Goal: Transaction & Acquisition: Purchase product/service

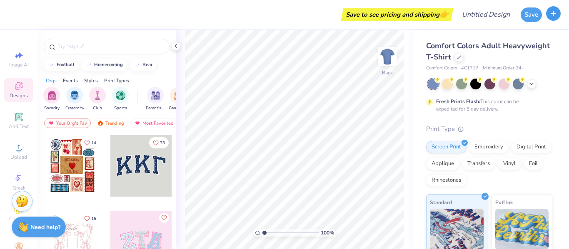
click at [558, 16] on button "button" at bounding box center [553, 13] width 15 height 15
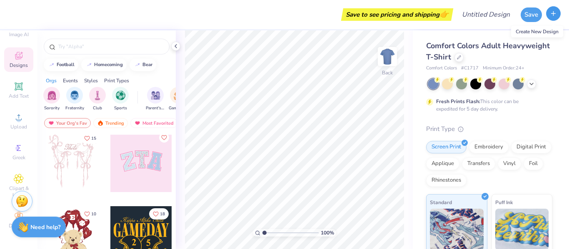
scroll to position [94, 0]
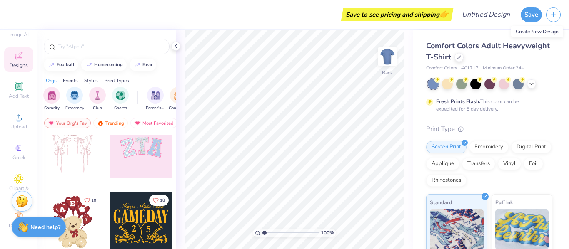
click at [150, 153] on div at bounding box center [141, 148] width 62 height 62
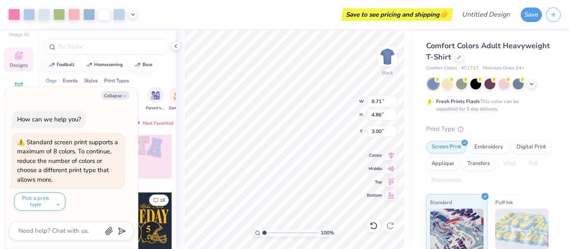
type textarea "x"
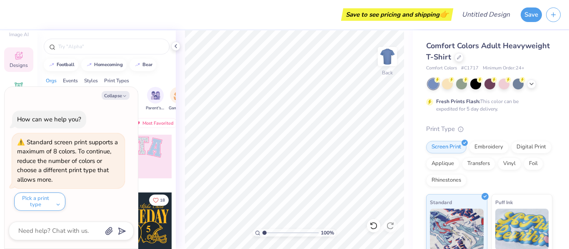
click at [178, 214] on div "100 % Back" at bounding box center [294, 139] width 237 height 219
click at [156, 22] on div "Save to see pricing and shipping 👉" at bounding box center [231, 14] width 438 height 29
click at [25, 16] on div "Save to see pricing and shipping 👉" at bounding box center [231, 14] width 438 height 29
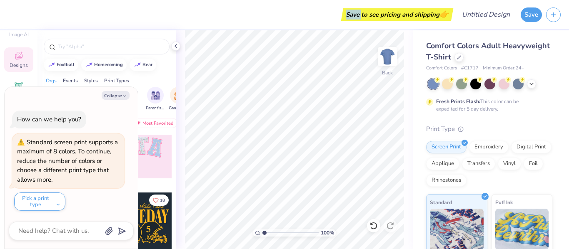
click at [25, 16] on div "Save to see pricing and shipping 👉" at bounding box center [231, 14] width 438 height 29
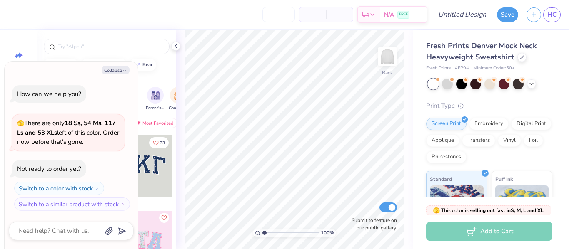
click at [229, 22] on div "– – Per Item – – Total Est. Delivery N/A FREE" at bounding box center [219, 14] width 415 height 29
click at [114, 69] on button "Collapse" at bounding box center [116, 70] width 28 height 9
type textarea "x"
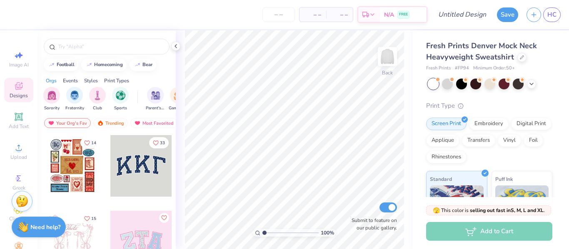
click at [144, 187] on div at bounding box center [141, 166] width 62 height 62
click at [20, 125] on span "Add Text" at bounding box center [19, 126] width 20 height 7
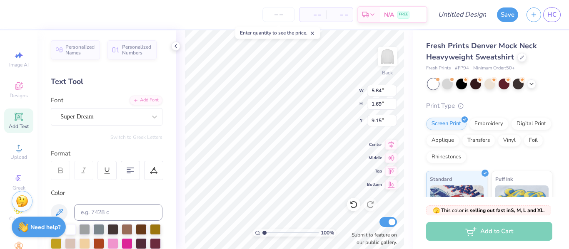
scroll to position [7, 1]
type textarea "T"
type textarea "D"
type textarea "DAVIDSON"
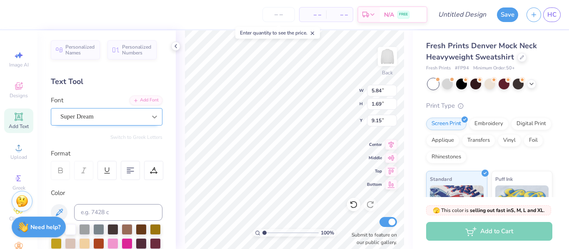
click at [147, 123] on div at bounding box center [154, 117] width 15 height 15
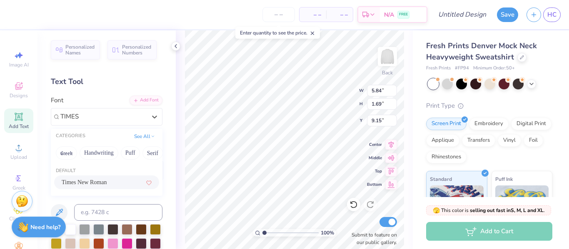
click at [90, 177] on div "Times New Roman" at bounding box center [106, 183] width 105 height 14
type input "TIMES"
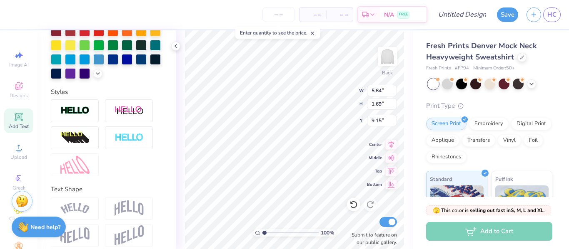
scroll to position [249, 0]
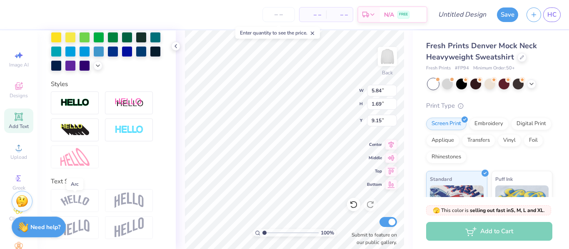
click at [88, 197] on img at bounding box center [74, 200] width 29 height 11
click at [122, 201] on img at bounding box center [129, 201] width 29 height 16
click at [144, 159] on div at bounding box center [107, 130] width 112 height 77
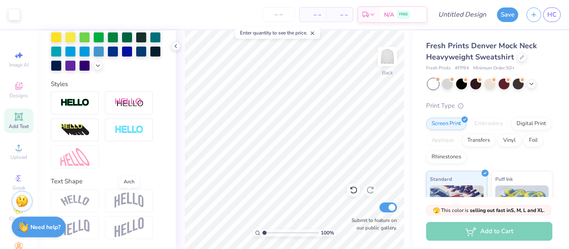
click at [134, 200] on img at bounding box center [129, 201] width 29 height 16
click at [137, 199] on img at bounding box center [129, 201] width 29 height 16
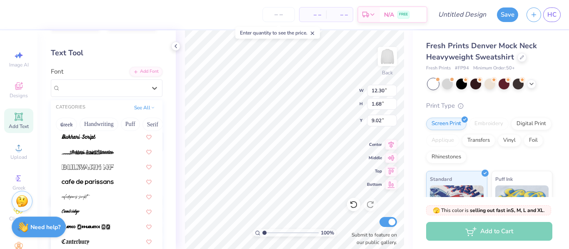
scroll to position [838, 0]
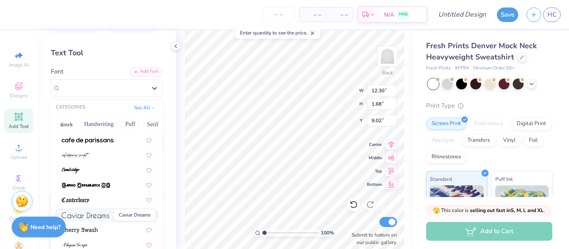
click at [107, 213] on img at bounding box center [85, 216] width 47 height 6
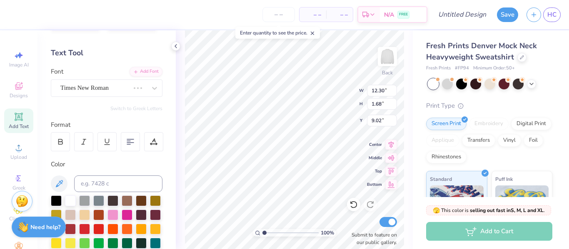
scroll to position [7, 1]
click at [147, 94] on div at bounding box center [154, 88] width 15 height 15
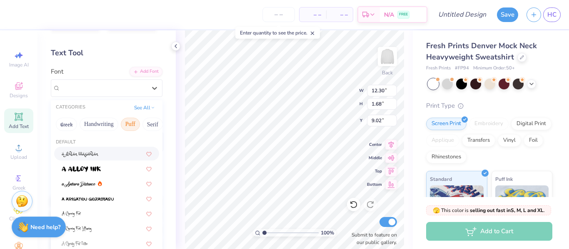
click at [135, 122] on button "Puff" at bounding box center [130, 124] width 19 height 13
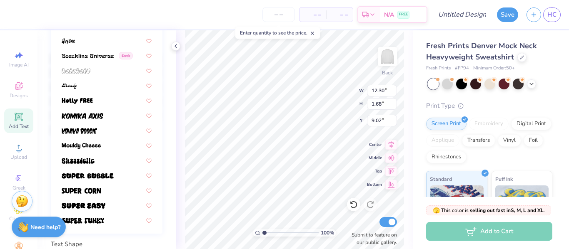
scroll to position [0, 0]
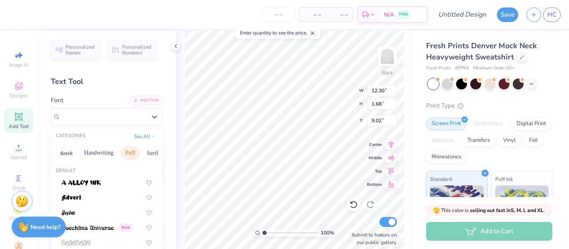
click at [147, 154] on button "Serif" at bounding box center [152, 153] width 20 height 13
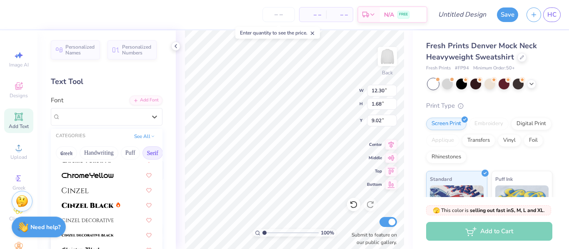
scroll to position [157, 0]
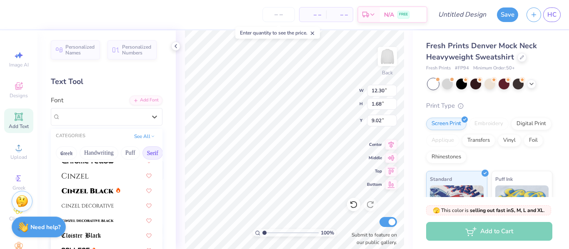
click at [100, 175] on div at bounding box center [107, 175] width 90 height 9
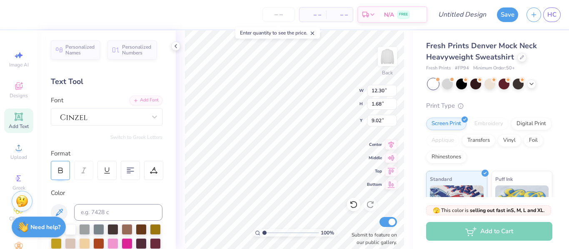
click at [58, 168] on icon at bounding box center [60, 170] width 7 height 7
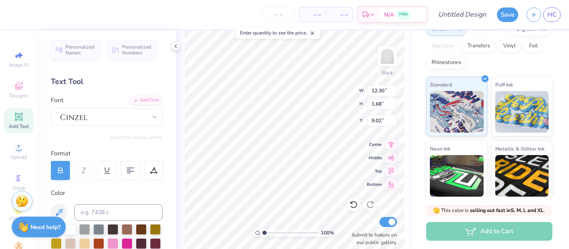
scroll to position [87, 0]
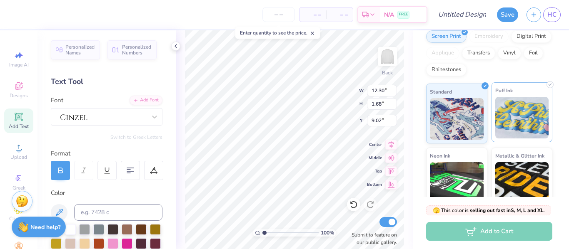
click at [521, 134] on img at bounding box center [522, 118] width 54 height 42
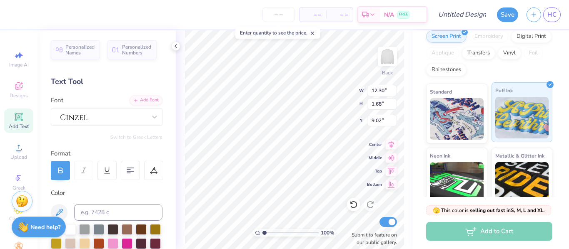
click at [528, 90] on div "Puff Ink" at bounding box center [521, 112] width 61 height 60
type input "13.44"
type input "1.79"
type input "9.11"
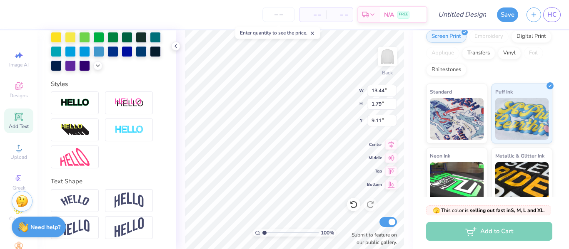
scroll to position [249, 0]
click at [78, 199] on img at bounding box center [74, 200] width 29 height 11
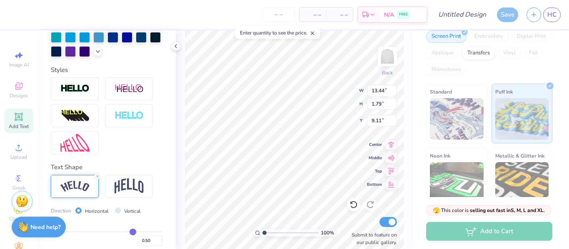
type input "15.90"
type input "3.67"
type input "8.16"
click at [122, 194] on img at bounding box center [129, 187] width 29 height 16
type input "13.44"
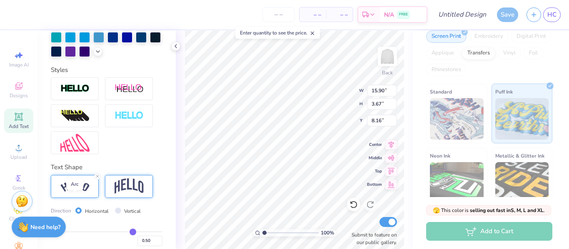
type input "4.47"
type input "7.76"
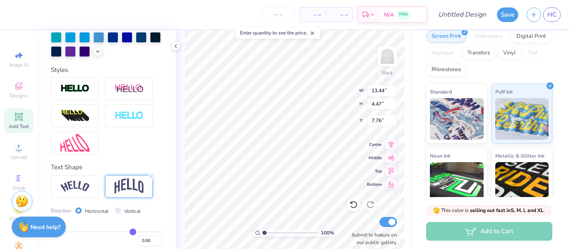
scroll to position [7, 2]
click at [152, 178] on line at bounding box center [151, 176] width 2 height 2
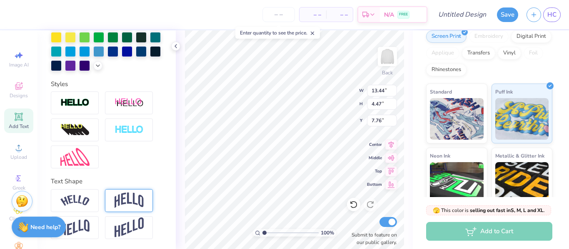
click at [131, 203] on img at bounding box center [129, 201] width 29 height 16
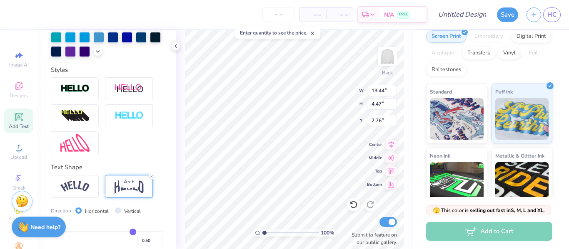
click at [120, 154] on div at bounding box center [107, 115] width 112 height 77
type input "2.63"
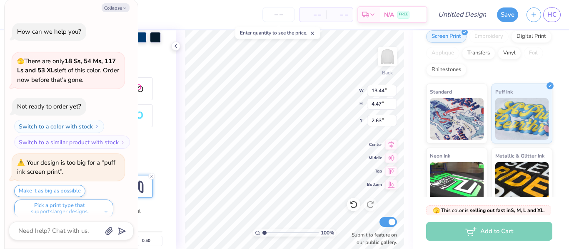
scroll to position [7, 0]
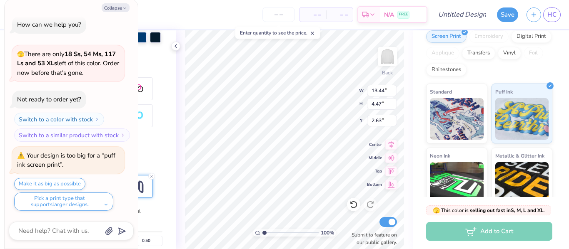
type textarea "x"
type input "2.69"
click at [109, 10] on button "Collapse" at bounding box center [116, 7] width 28 height 9
type textarea "x"
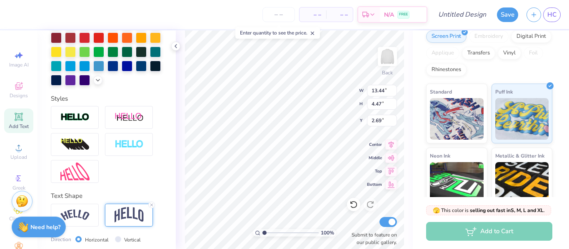
scroll to position [297, 0]
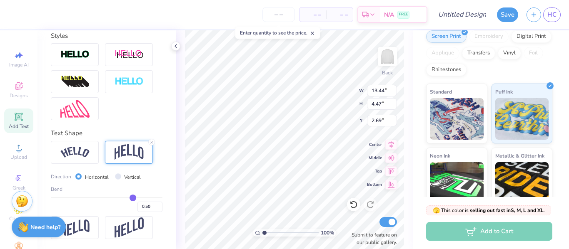
type input "0.41"
click at [124, 210] on div "0.41" at bounding box center [107, 204] width 112 height 15
type input "3.93"
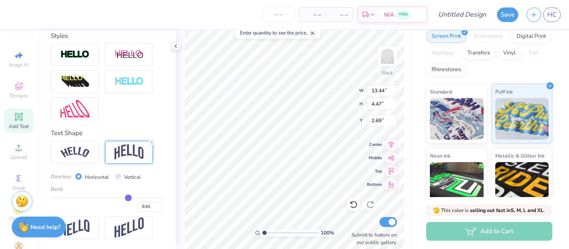
type input "2.96"
type input "0.51"
type input "0.75"
type input "0.65"
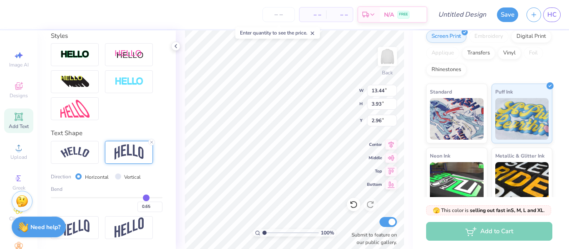
type input "0.83"
type input "0.75"
type input "0.86"
type input "0.83"
type input "0.88"
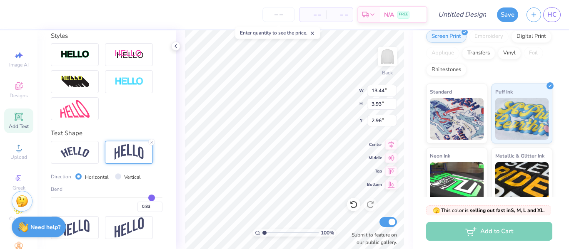
type input "0.86"
type input "0.9"
type input "0.88"
type input "0.92"
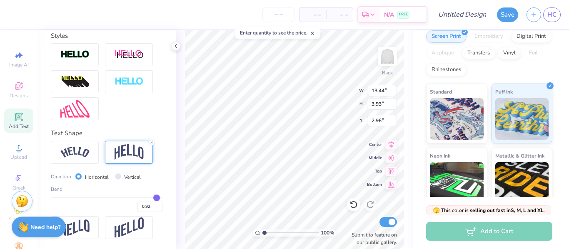
type input "0.97"
type input "0.98"
type input "0.99"
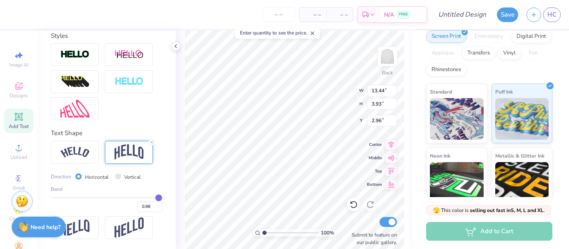
type input "0.99"
type input "1"
type input "1.00"
type input "1"
type input "8.41"
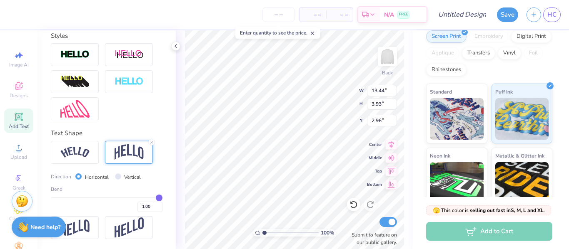
type input "0.72"
type input "0.96"
type input "0.83"
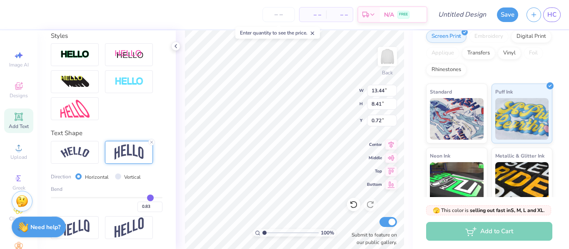
type input "0.82"
type input "0.81"
type input "0.8"
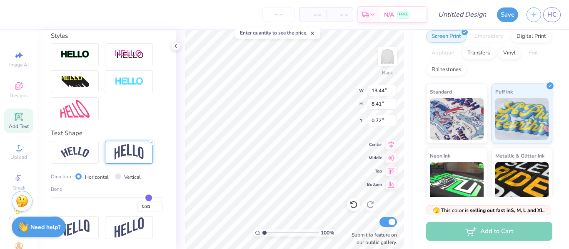
type input "0.80"
type input "0.79"
type input "0.78"
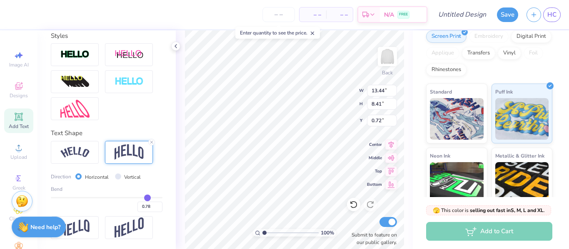
type input "0.77"
type input "0.76"
type input "0.75"
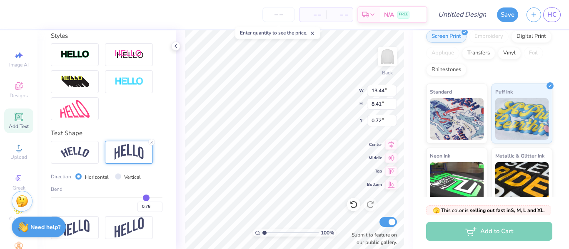
type input "0.75"
type input "0.73"
type input "0.74"
type input "0.72"
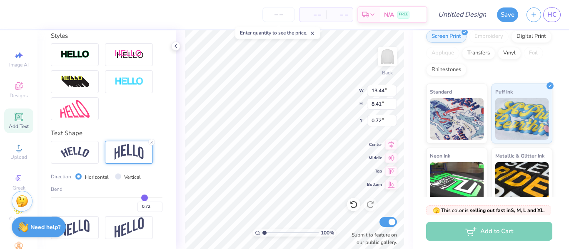
type input "0.71"
type input "0.7"
type input "0.70"
type input "0.69"
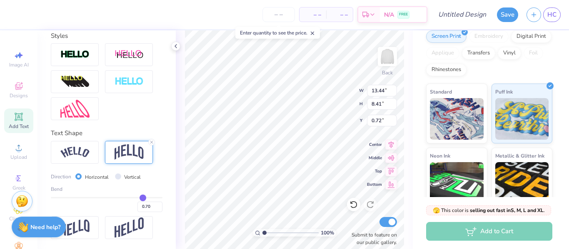
type input "0.69"
type input "0.66"
type input "0.67"
type input "0.65"
type input "0.66"
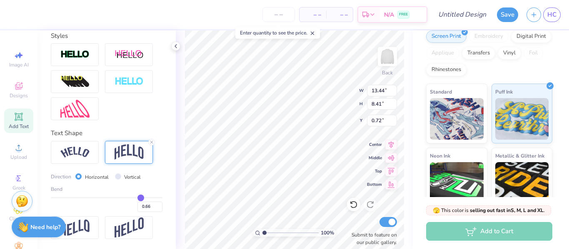
type input "0.64"
type input "0.65"
type input "0.62"
type input "0.64"
type input "0.6"
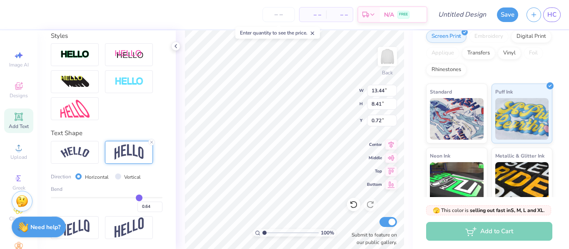
type input "0.62"
type input "0.58"
type input "0.57"
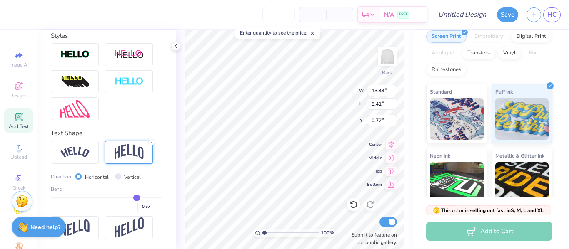
type input "0.56"
type input "0.52"
type input "0.5"
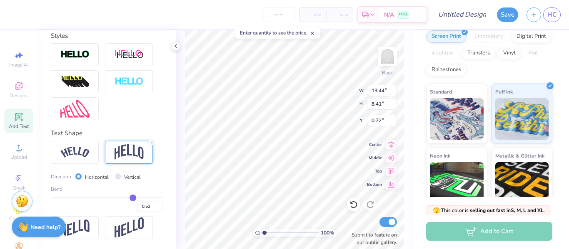
type input "0.50"
type input "0.49"
type input "0.45"
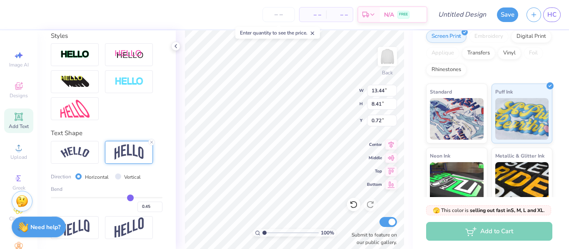
type input "0.43"
type input "0.39"
type input "0.37"
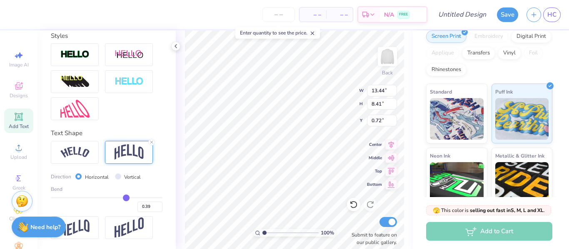
type input "0.37"
type input "-0.1"
type input "-0.10"
type input "-0.19"
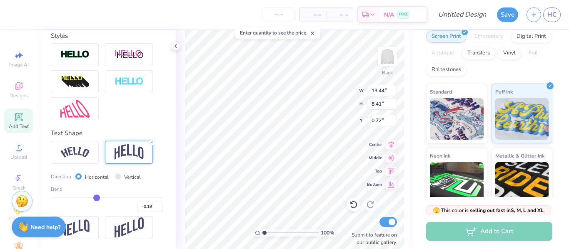
type input "2.70"
type input "3.58"
type input "-0.11"
type input "0"
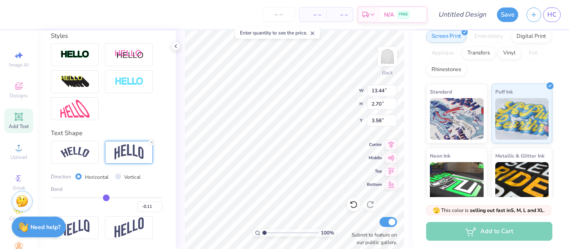
type input "0.00"
type input "0.02"
type input "0.11"
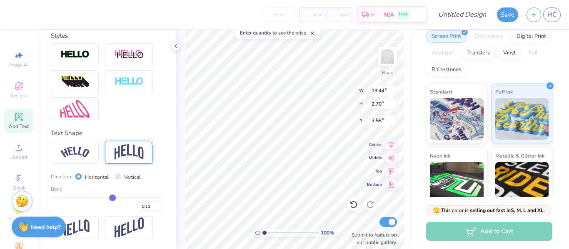
scroll to position [292, 0]
type input "0.16"
type input "2.54"
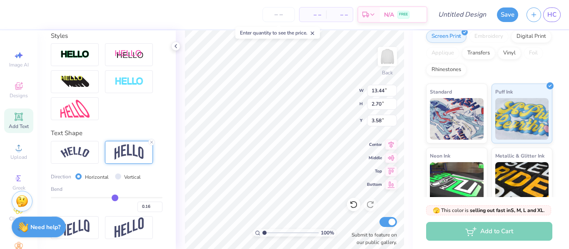
type input "3.66"
type input "0.23"
type input "0.36"
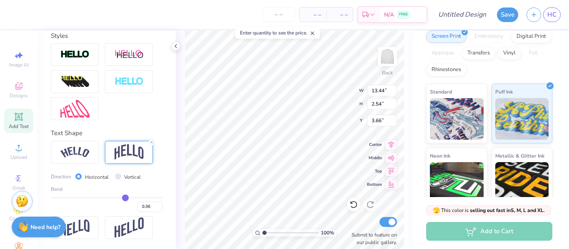
type input "3.64"
type input "3.10"
type input "0.37"
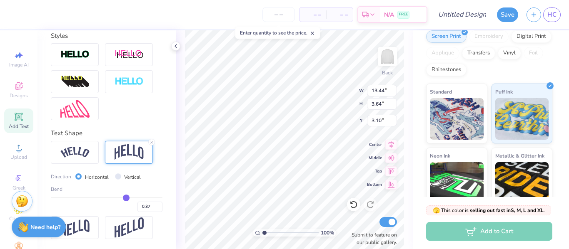
type input "0.5"
type input "0.50"
type input "3.70"
type input "3.08"
type input "4.47"
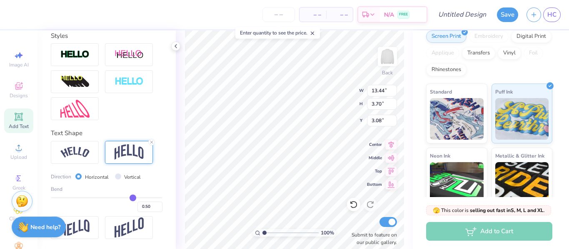
type input "2.69"
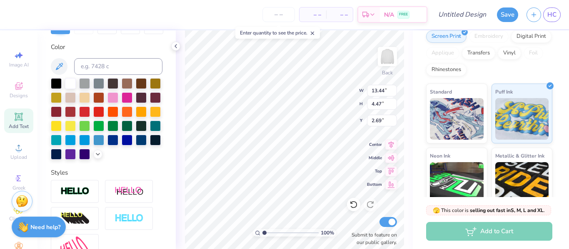
scroll to position [142, 0]
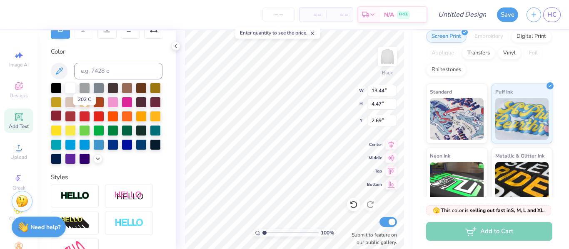
click at [62, 115] on div at bounding box center [56, 115] width 11 height 11
click at [21, 100] on div "Designs" at bounding box center [18, 90] width 29 height 25
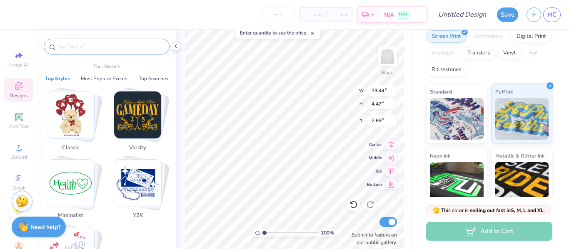
click at [89, 42] on input "text" at bounding box center [110, 46] width 107 height 8
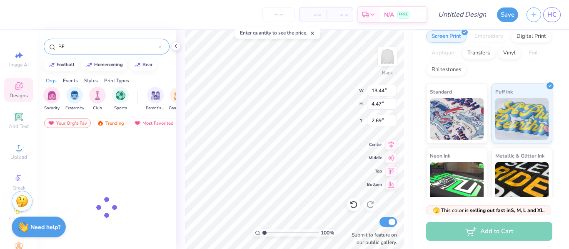
type input "B"
type input "bear"
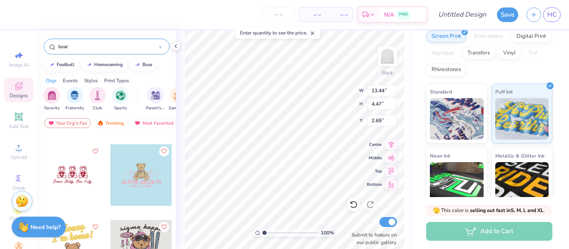
scroll to position [1132, 0]
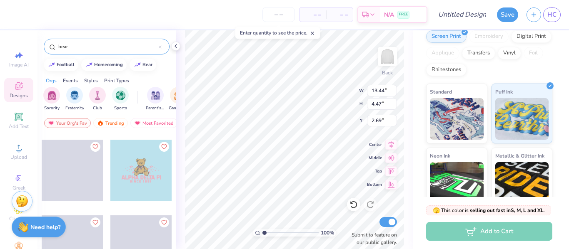
click at [147, 235] on span at bounding box center [141, 247] width 62 height 62
click at [147, 234] on span at bounding box center [141, 247] width 62 height 62
click at [147, 183] on div at bounding box center [141, 171] width 62 height 62
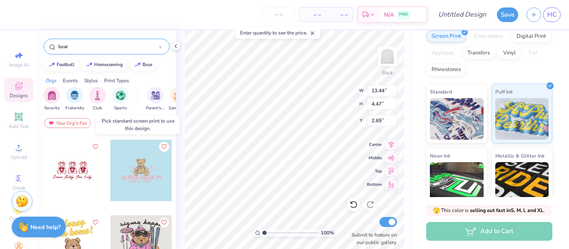
click at [142, 170] on div at bounding box center [141, 171] width 62 height 62
click at [149, 193] on div at bounding box center [141, 171] width 62 height 62
drag, startPoint x: 142, startPoint y: 169, endPoint x: 138, endPoint y: 168, distance: 4.2
click at [138, 168] on div at bounding box center [141, 171] width 62 height 62
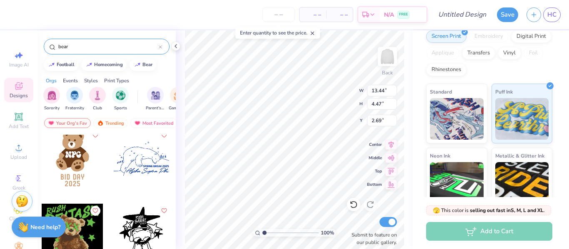
scroll to position [2203, 0]
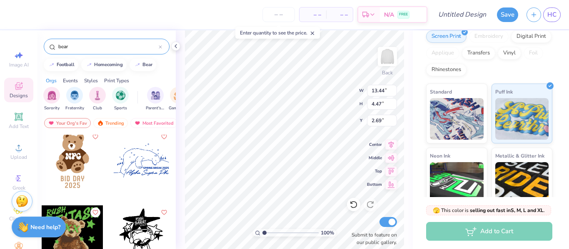
click at [68, 174] on div at bounding box center [73, 161] width 62 height 62
click at [282, 16] on input "number" at bounding box center [278, 14] width 32 height 15
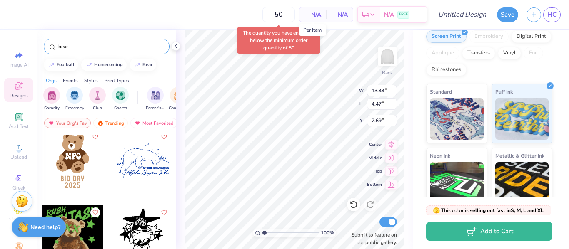
click at [315, 15] on span "N/A" at bounding box center [312, 14] width 17 height 9
click at [220, 17] on div "50 $53.00 Per Item $2,650.00 Total Est. Delivery [DATE] - [DATE] FREE" at bounding box center [219, 14] width 415 height 29
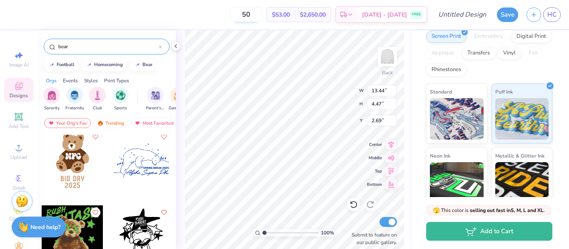
click at [262, 14] on input "50" at bounding box center [246, 14] width 32 height 15
type input "5"
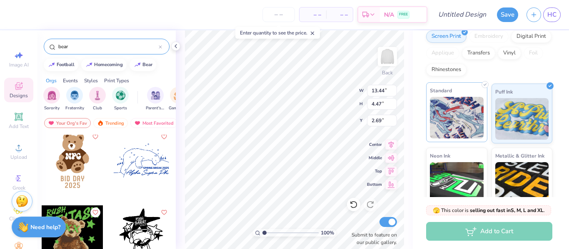
click at [459, 97] on img at bounding box center [457, 118] width 54 height 42
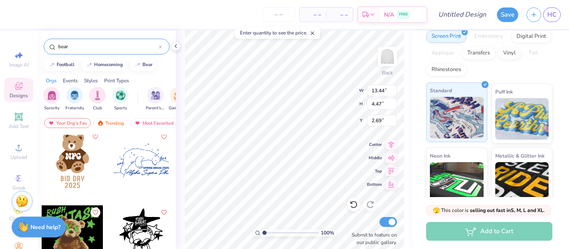
click at [483, 83] on icon at bounding box center [485, 85] width 4 height 4
click at [498, 58] on div "Vinyl" at bounding box center [509, 52] width 23 height 12
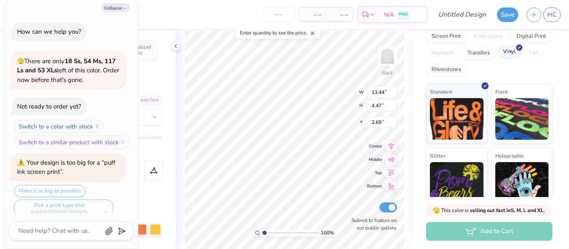
scroll to position [58, 0]
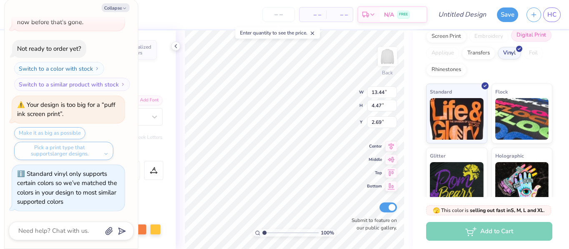
click at [511, 42] on div "Digital Print" at bounding box center [531, 35] width 40 height 12
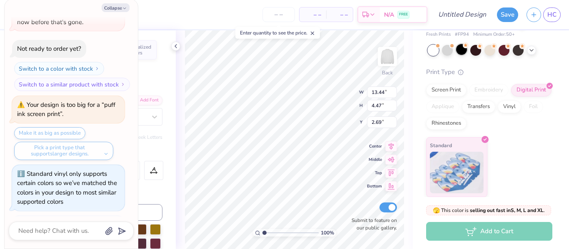
scroll to position [34, 0]
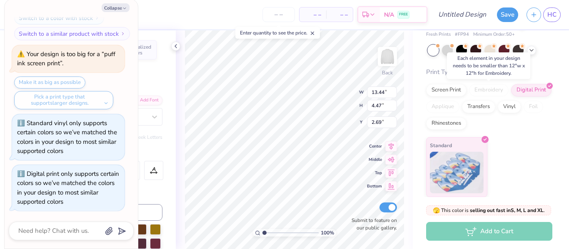
click at [478, 87] on div "Embroidery" at bounding box center [489, 90] width 40 height 12
type textarea "x"
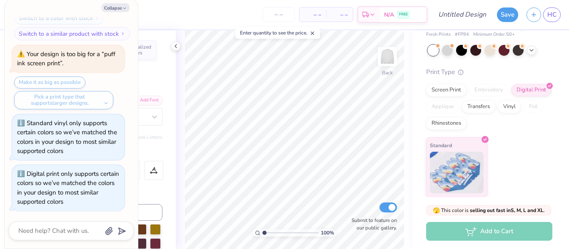
click at [285, 6] on div "– – Per Item – – Total Est. Delivery N/A FREE" at bounding box center [225, 14] width 403 height 29
click at [285, 14] on input "number" at bounding box center [278, 14] width 32 height 15
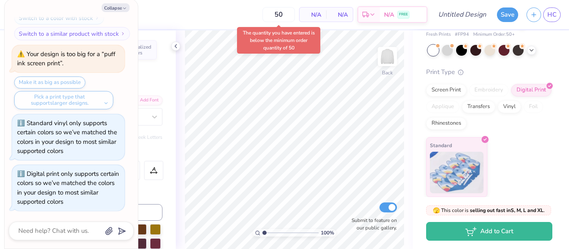
click at [243, 25] on body "Art colors 50 N/A Per Item N/A Total Est. Delivery N/A FREE Design Title Save H…" at bounding box center [284, 124] width 569 height 249
click at [262, 15] on input "50" at bounding box center [246, 14] width 32 height 15
type input "5"
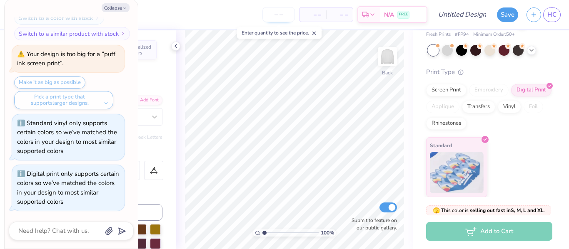
scroll to position [109, 0]
type textarea "x"
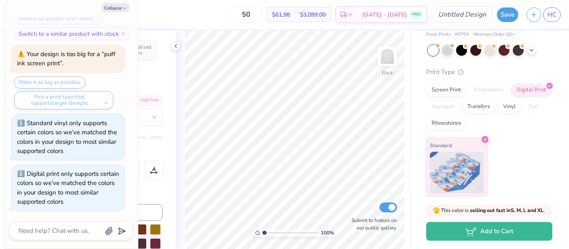
type input "50"
click at [482, 19] on input "Design Title" at bounding box center [472, 14] width 41 height 17
type input "D"
type textarea "x"
type input "Da"
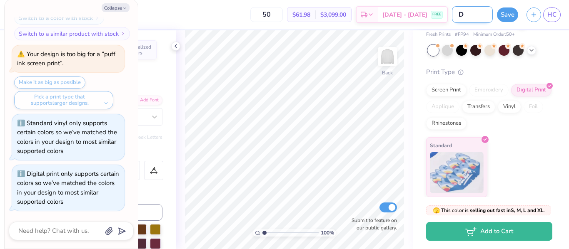
type textarea "x"
type input "Dav"
type textarea "x"
type input "Davi"
type textarea "x"
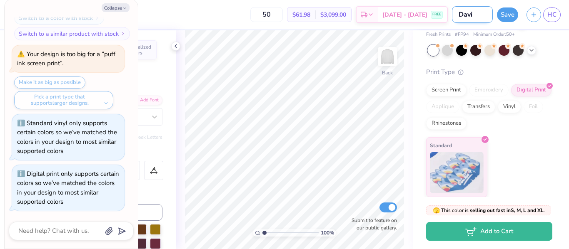
type input "[PERSON_NAME]"
type textarea "x"
type input "Davids"
type textarea "x"
type input "Davidso"
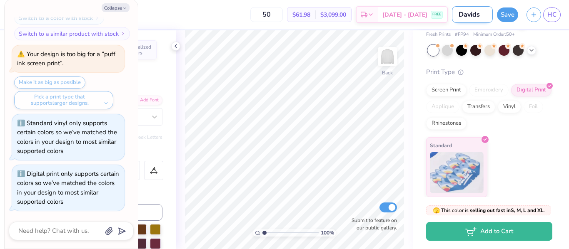
type textarea "x"
type input "Davidson"
type textarea "x"
type input "Davidson"
type textarea "x"
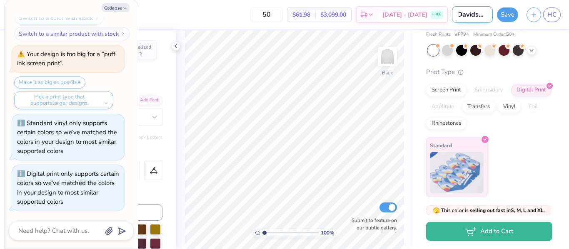
type input "Davidson w"
type textarea "x"
type input "[PERSON_NAME]"
type textarea "x"
type input "Davidson whi"
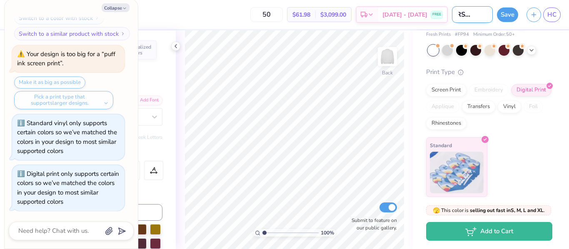
type textarea "x"
type input "[PERSON_NAME]"
type textarea "x"
type input "Davidson white"
type textarea "x"
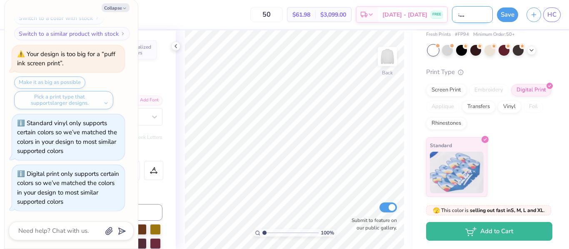
type input "Davidson white"
type textarea "x"
type input "Davidson white m"
type textarea "x"
type input "Davidson white mo"
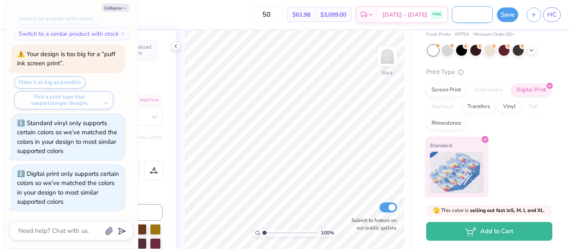
type textarea "x"
type input "Davidson white moc"
type textarea "x"
type input "Davidson white mock"
type textarea "x"
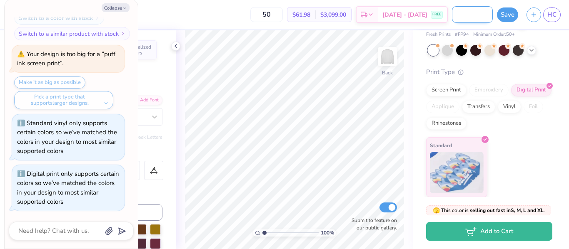
scroll to position [0, 39]
type input "[PERSON_NAME] white mockn"
type textarea "x"
type input "Davidson white mockne"
type textarea "x"
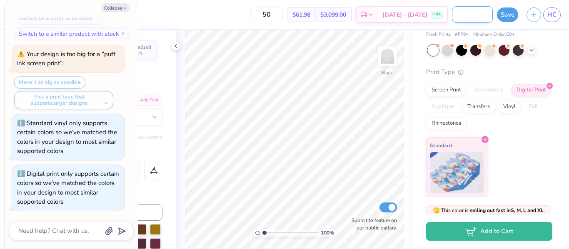
type input "Davidson white mocknec"
type textarea "x"
type input "Davidson white mockneck"
type textarea "x"
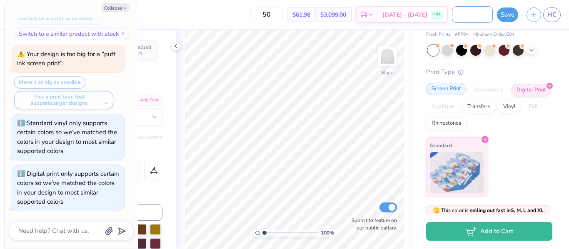
type input "Davidson white mockneck"
click at [457, 94] on div "Screen Print" at bounding box center [446, 89] width 40 height 12
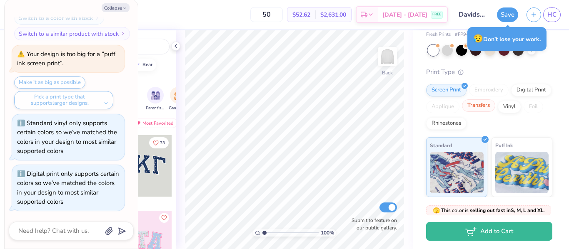
click at [495, 111] on div "Transfers" at bounding box center [478, 106] width 33 height 12
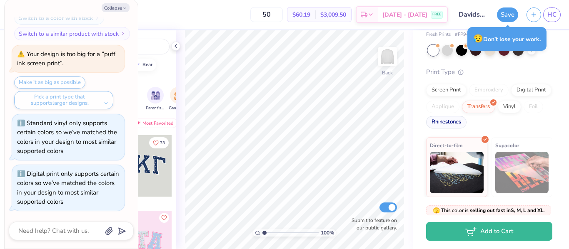
click at [466, 123] on div "Rhinestones" at bounding box center [446, 122] width 40 height 12
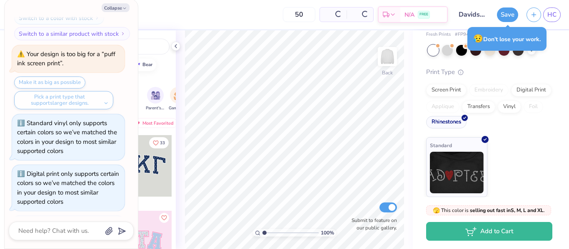
scroll to position [173, 0]
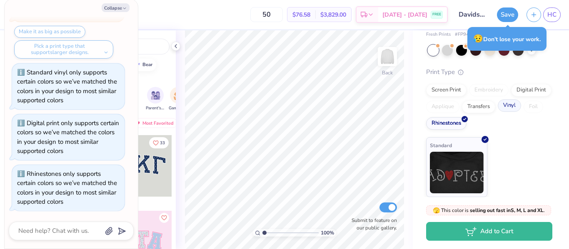
click at [498, 112] on div "Vinyl" at bounding box center [509, 106] width 23 height 12
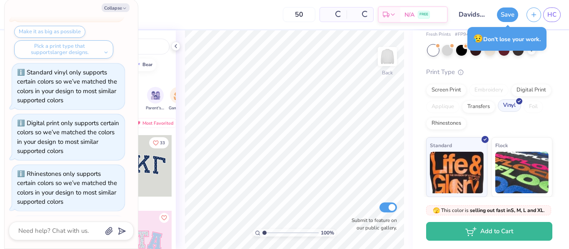
scroll to position [224, 0]
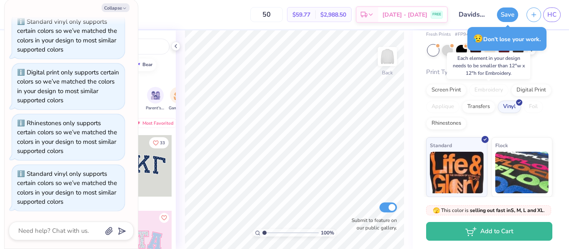
click at [485, 92] on div "Embroidery" at bounding box center [489, 90] width 40 height 12
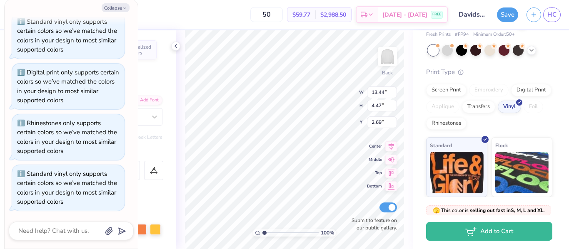
type textarea "x"
type input "12.43"
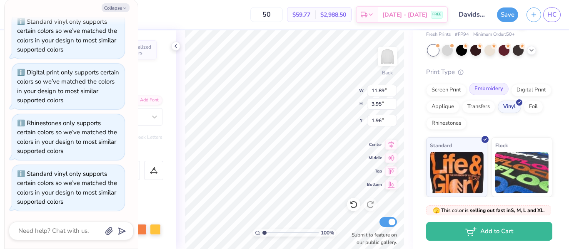
click at [496, 89] on div "Embroidery" at bounding box center [489, 89] width 40 height 12
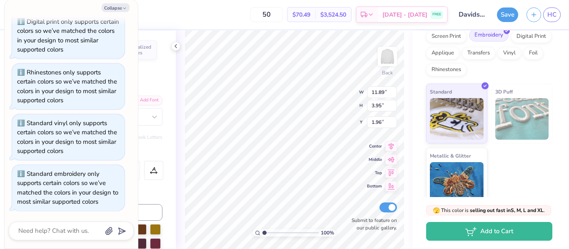
scroll to position [93, 0]
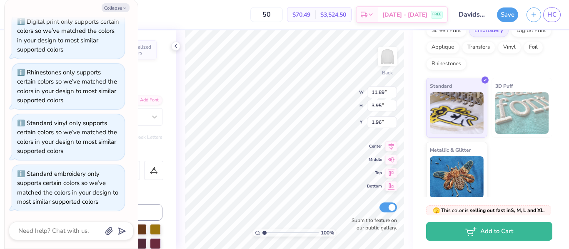
click at [537, 131] on img at bounding box center [522, 113] width 54 height 42
click at [534, 95] on img at bounding box center [522, 113] width 54 height 42
click at [520, 86] on div "3D Puff" at bounding box center [521, 108] width 61 height 60
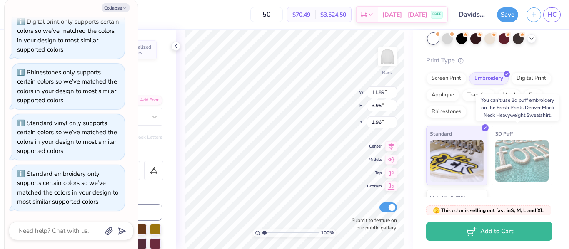
scroll to position [46, 0]
click at [458, 76] on div "Screen Print" at bounding box center [446, 77] width 40 height 12
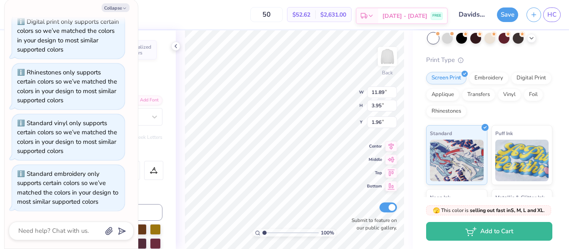
click at [429, 20] on div "[DATE] - [DATE] FREE" at bounding box center [412, 15] width 69 height 15
click at [109, 9] on button "Collapse" at bounding box center [116, 7] width 28 height 9
